Goal: Transaction & Acquisition: Purchase product/service

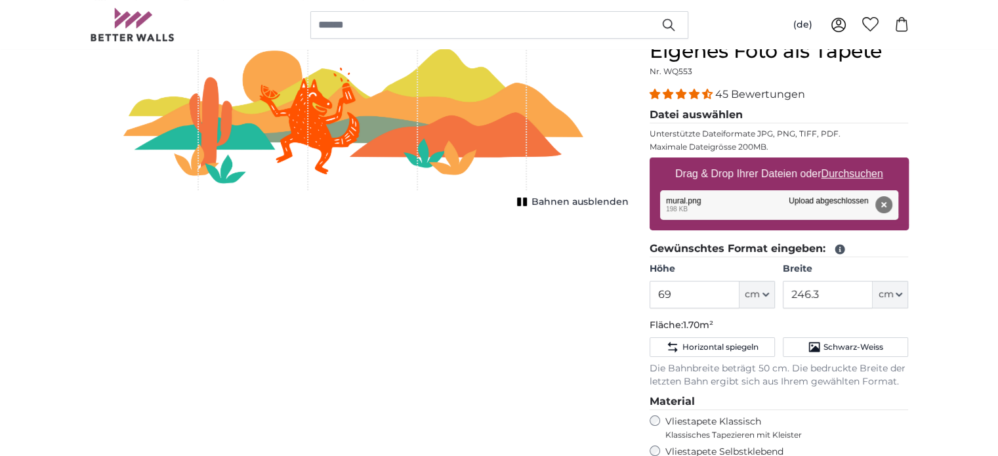
scroll to position [131, 0]
click at [864, 172] on u "Durchsuchen" at bounding box center [851, 173] width 62 height 11
click at [864, 161] on input "Drag & Drop Ihrer Dateien oder Durchsuchen" at bounding box center [778, 159] width 259 height 4
type input "**********"
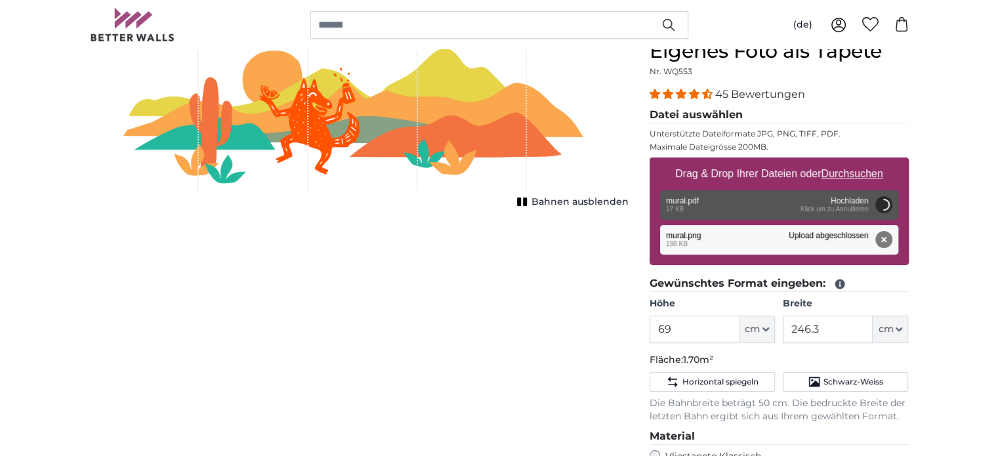
click at [879, 239] on button "Entfernen" at bounding box center [882, 239] width 17 height 17
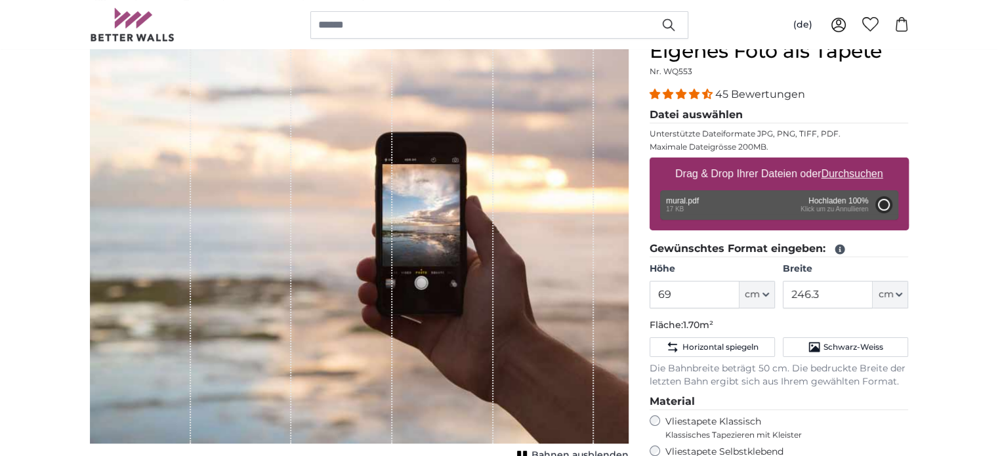
type input "200"
type input "714"
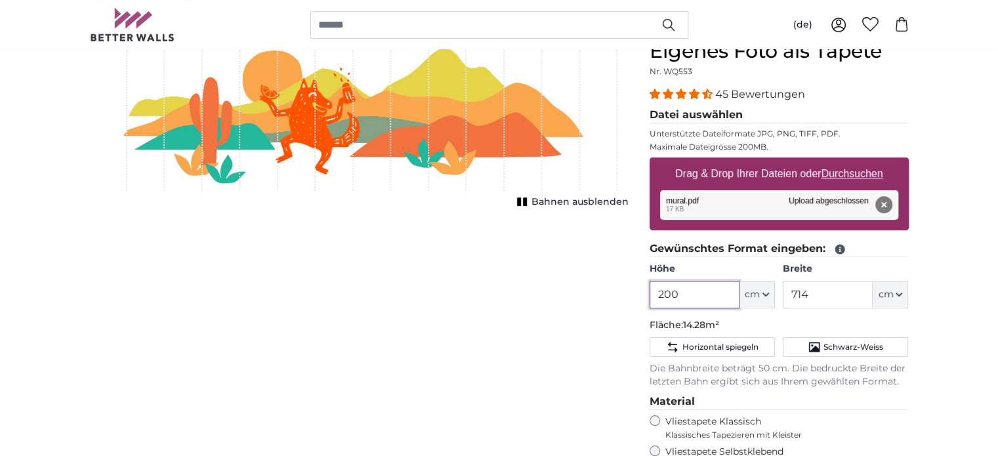
click at [714, 297] on input "200" at bounding box center [694, 295] width 90 height 28
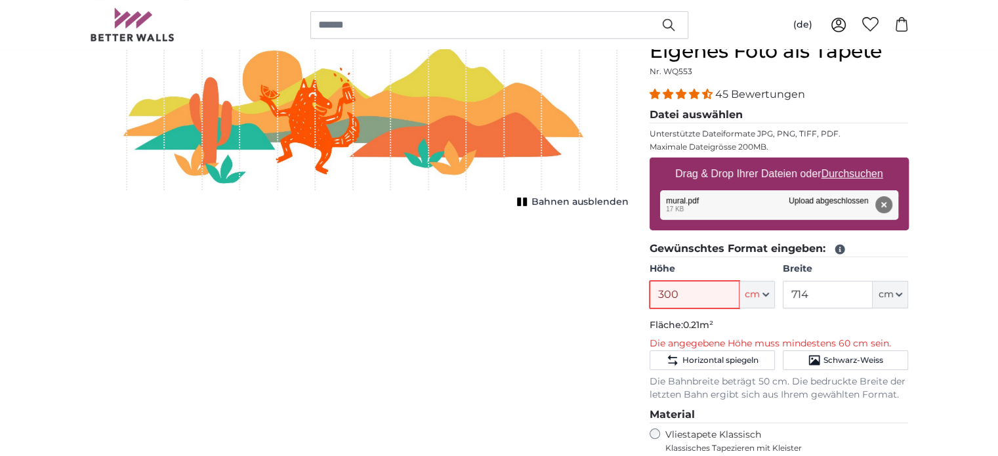
type input "300"
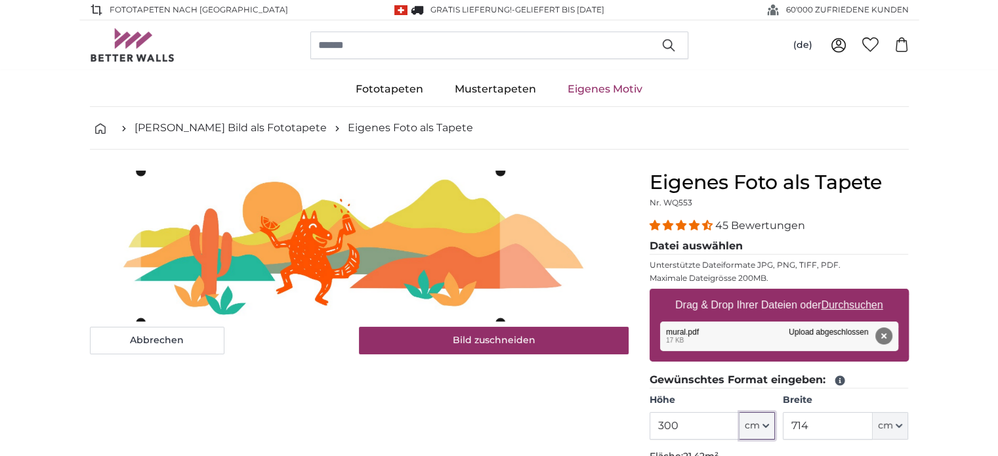
click at [451, 287] on cropper-handle at bounding box center [319, 246] width 359 height 151
click at [601, 327] on div "Abbrechen Bild zuschneiden" at bounding box center [359, 263] width 538 height 184
click at [376, 263] on cropper-handle at bounding box center [306, 247] width 361 height 152
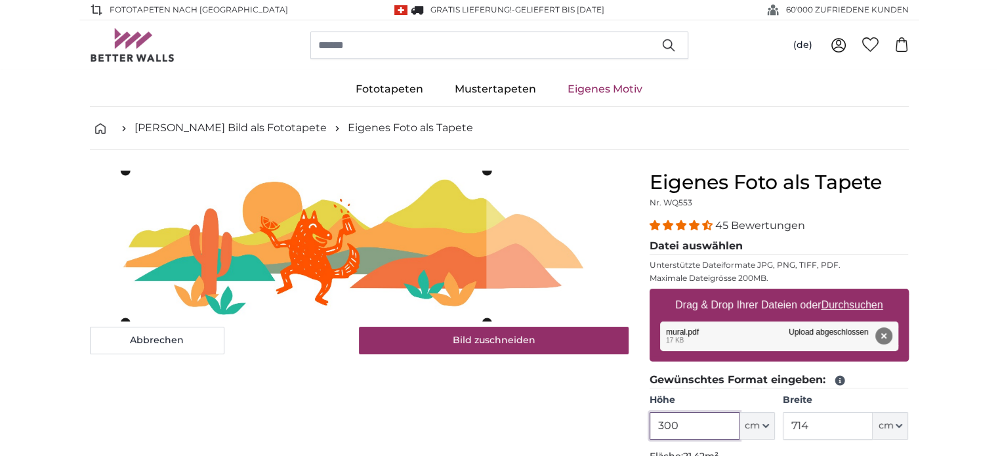
click at [688, 424] on input "300" at bounding box center [694, 426] width 90 height 28
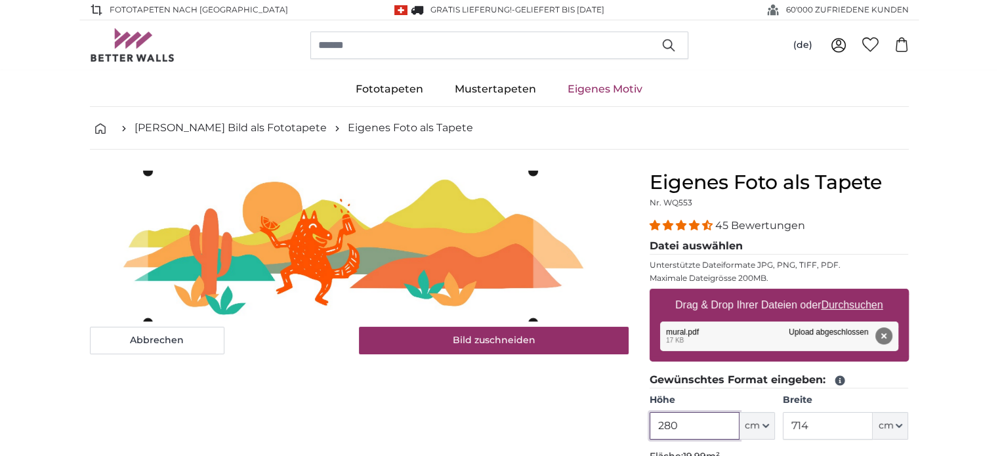
click at [467, 269] on cropper-handle at bounding box center [340, 246] width 385 height 151
type input "280"
click at [828, 426] on input "714" at bounding box center [827, 426] width 90 height 28
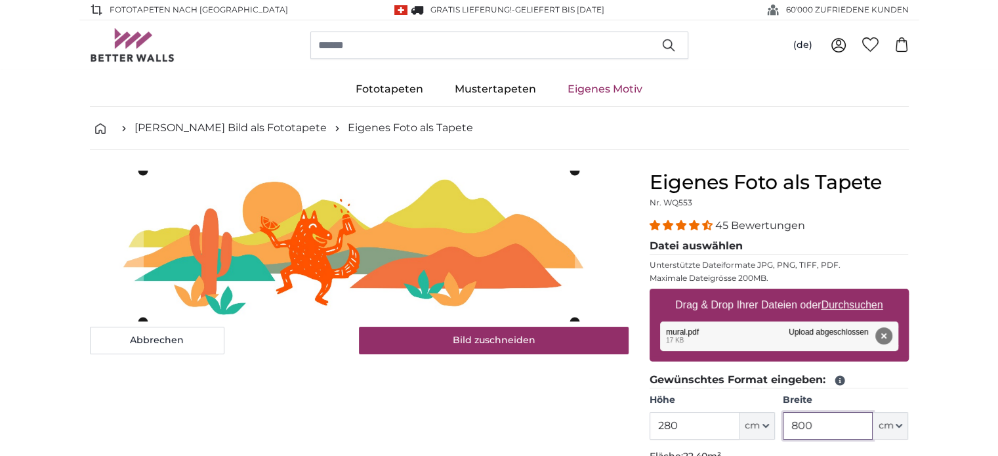
type input "800"
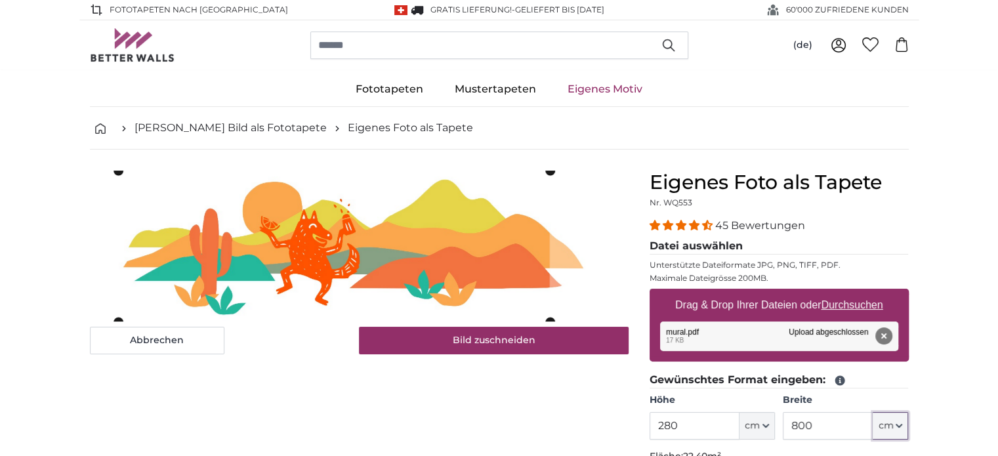
click at [421, 259] on cropper-handle at bounding box center [333, 246] width 431 height 151
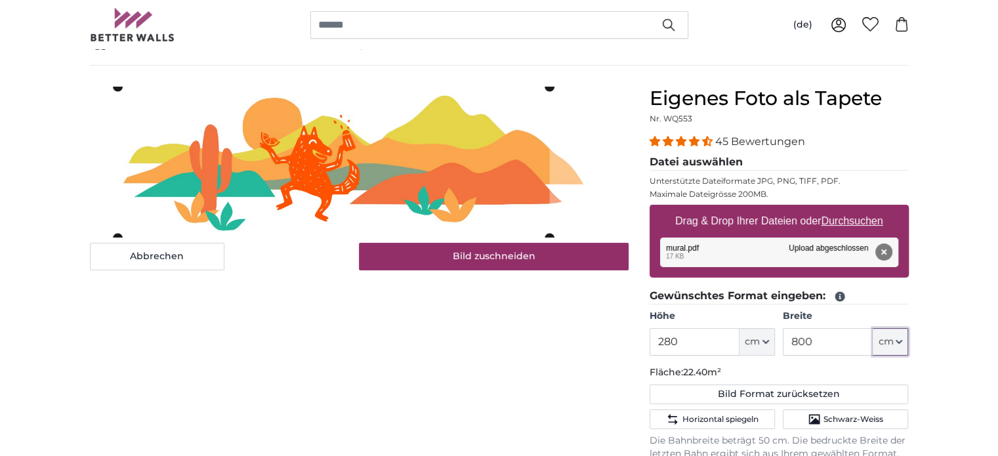
scroll to position [66, 0]
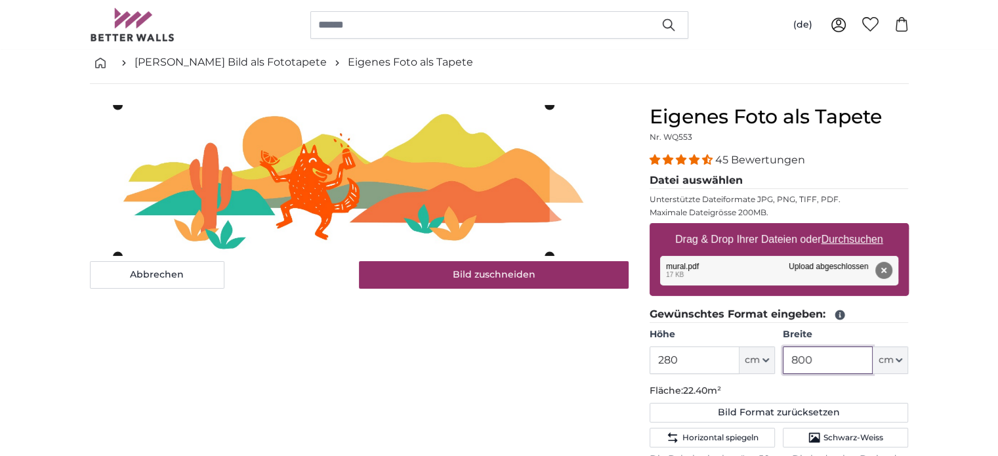
drag, startPoint x: 797, startPoint y: 357, endPoint x: 788, endPoint y: 357, distance: 8.6
click at [788, 357] on input "800" at bounding box center [827, 360] width 90 height 28
click at [535, 212] on cropper-handle at bounding box center [366, 181] width 485 height 151
click at [0, 0] on slot at bounding box center [0, 0] width 0 height 0
type input "900"
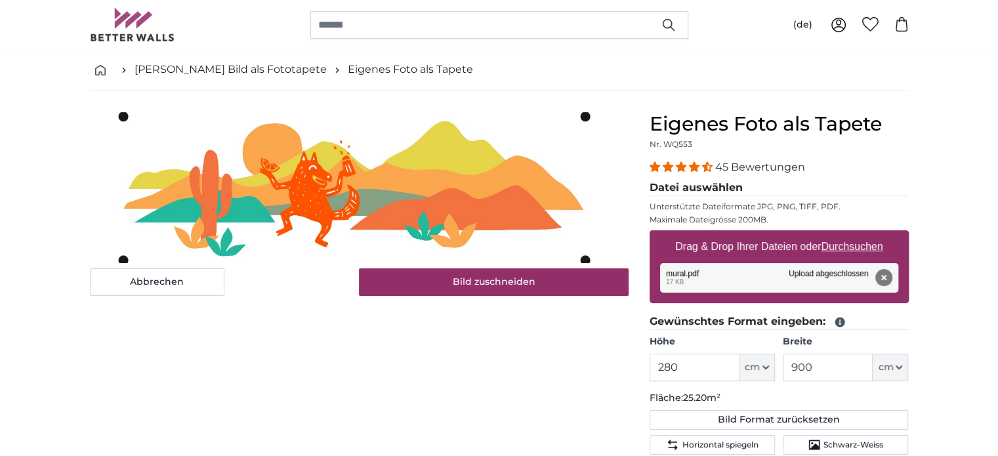
scroll to position [131, 0]
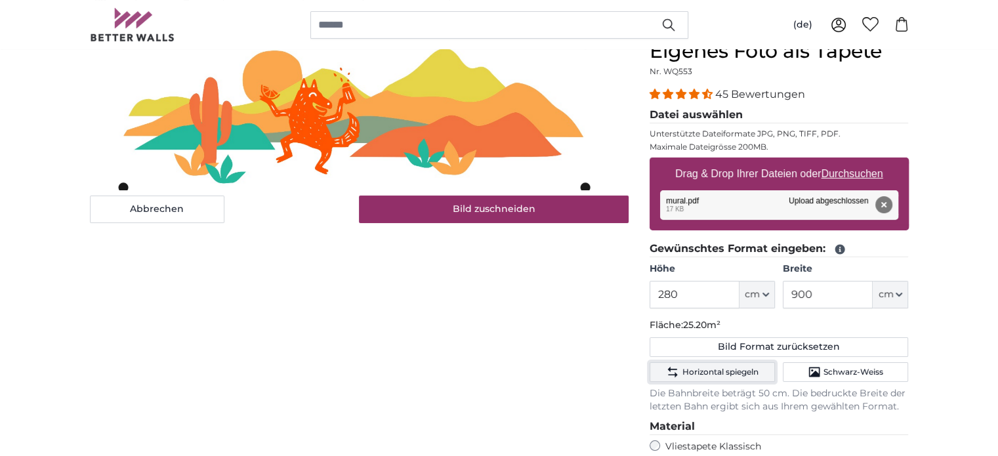
click at [729, 374] on span "Horizontal spiegeln" at bounding box center [719, 372] width 76 height 10
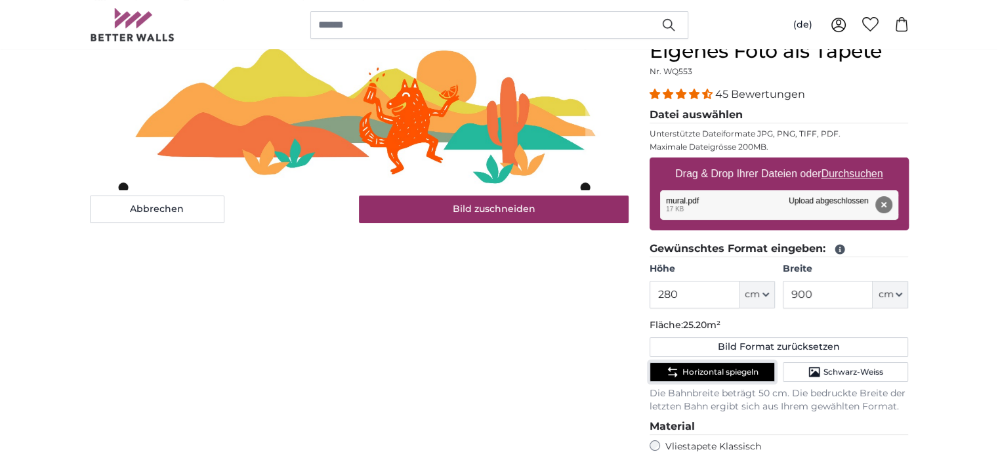
click at [729, 374] on span "Horizontal spiegeln" at bounding box center [719, 372] width 76 height 10
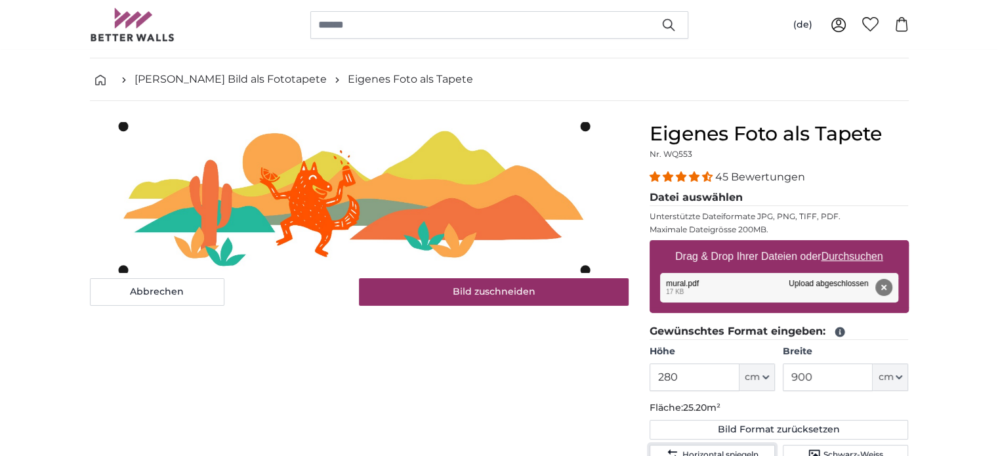
scroll to position [0, 0]
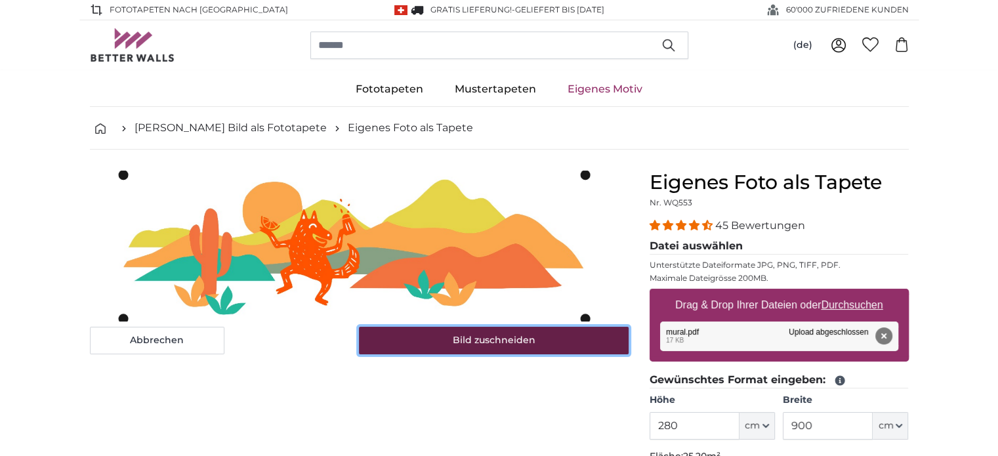
click at [460, 342] on button "Bild zuschneiden" at bounding box center [494, 341] width 270 height 28
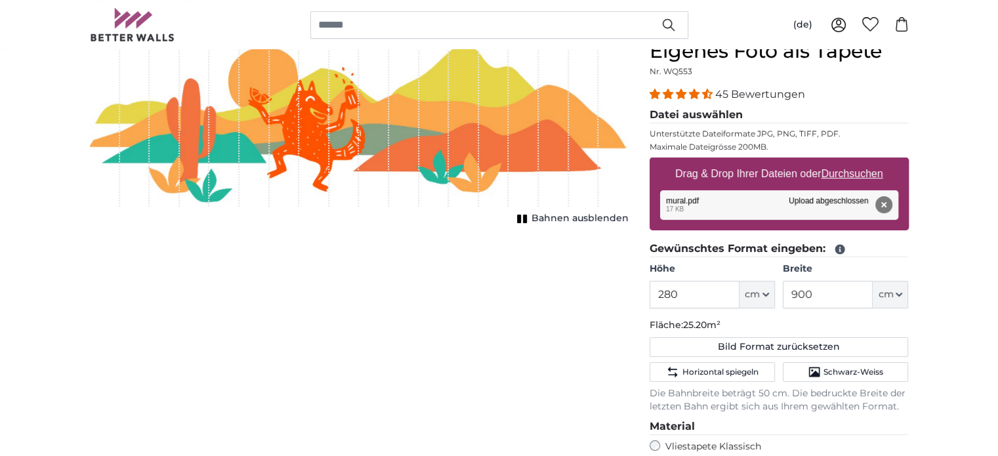
scroll to position [66, 0]
